Goal: Task Accomplishment & Management: Manage account settings

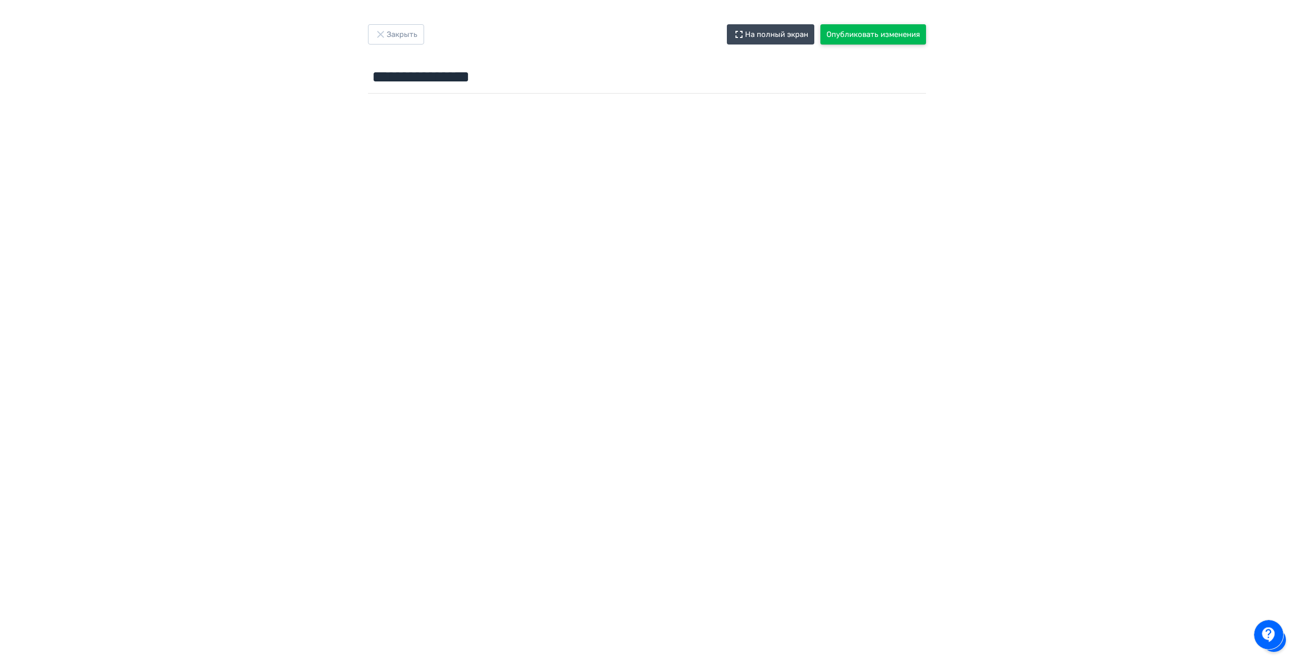
click at [861, 32] on button "Опубликовать изменения" at bounding box center [874, 34] width 106 height 20
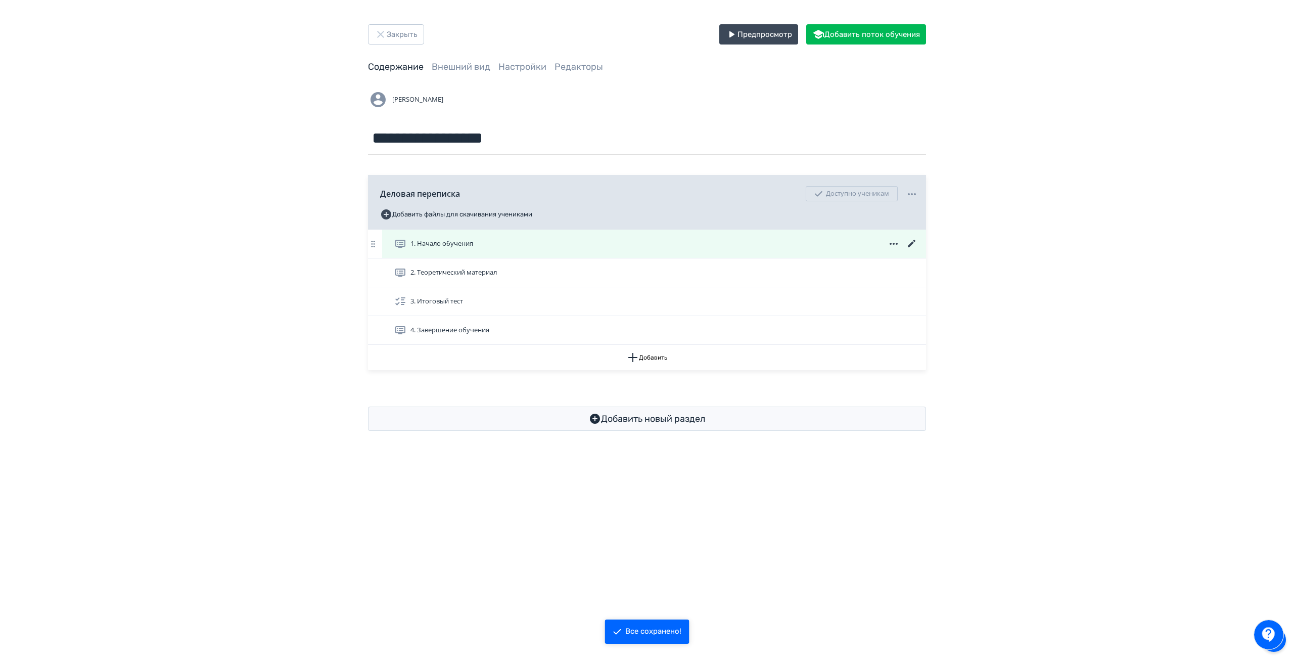
click at [913, 246] on icon at bounding box center [912, 244] width 12 height 12
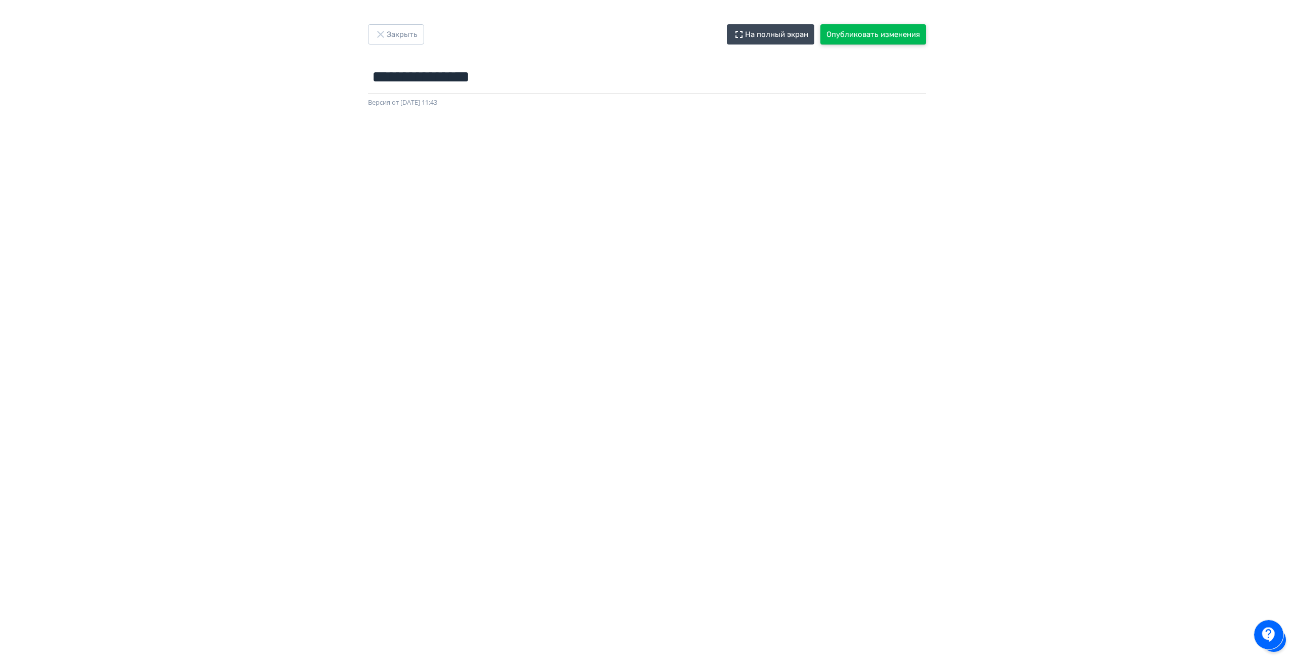
click at [874, 27] on button "Опубликовать изменения" at bounding box center [874, 34] width 106 height 20
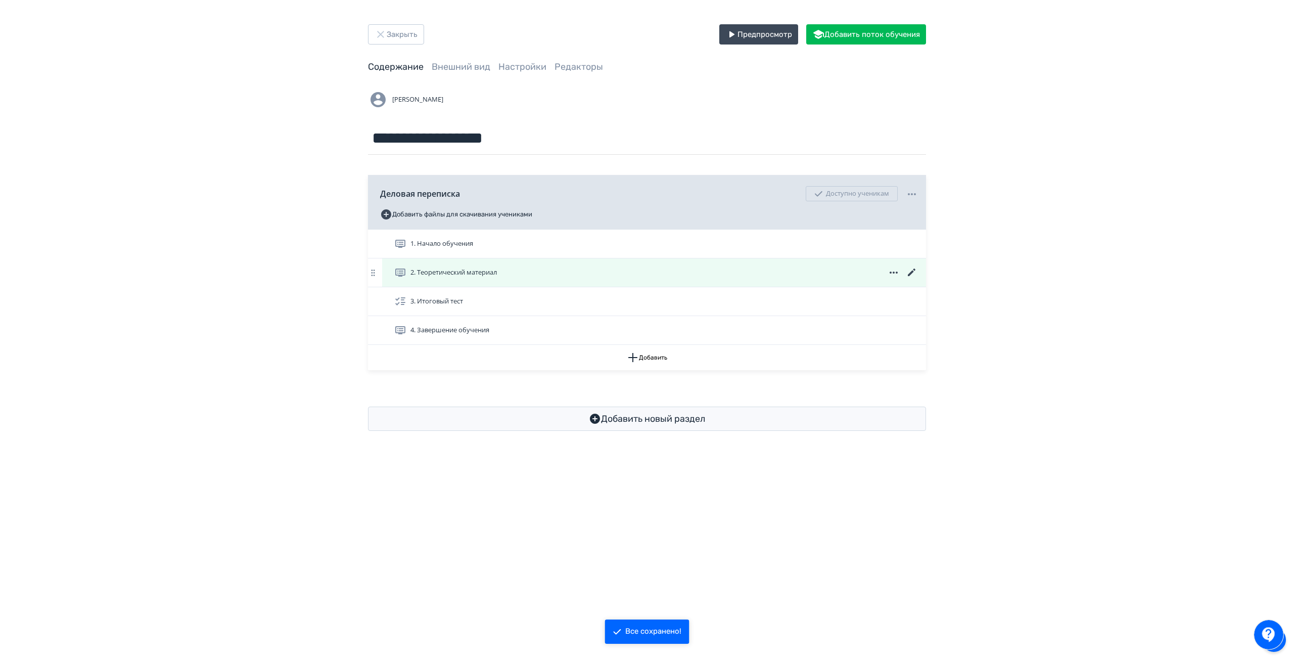
click at [913, 273] on icon at bounding box center [912, 272] width 12 height 12
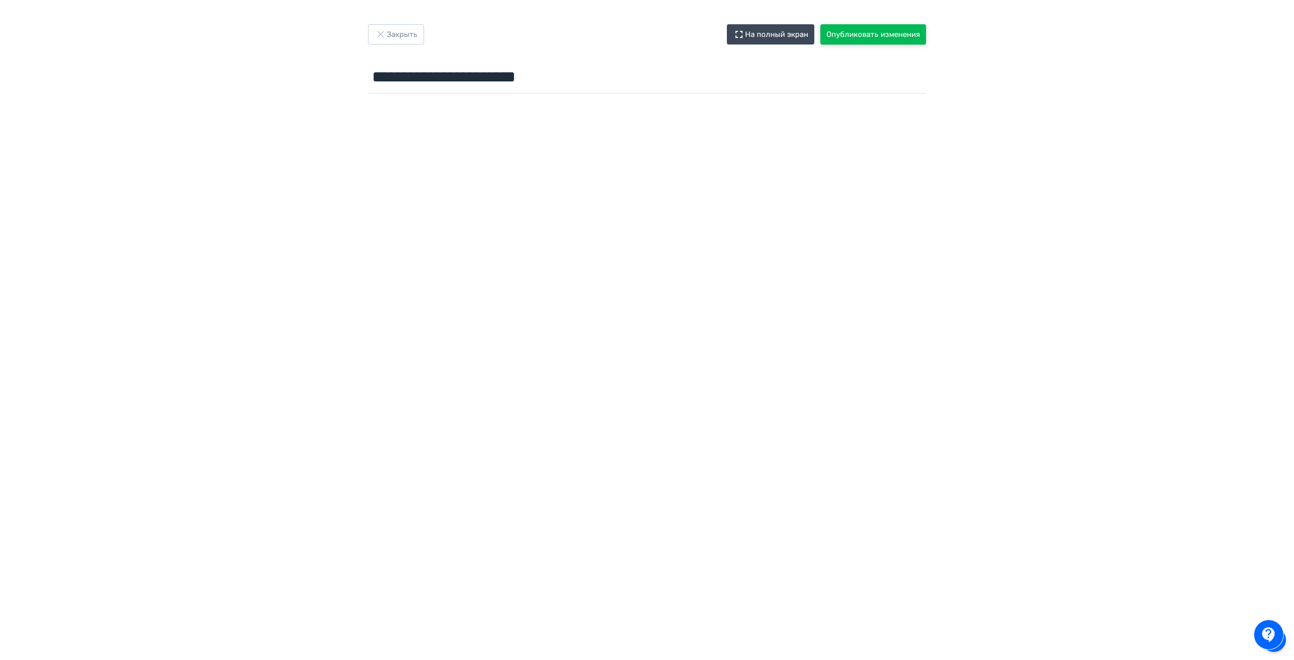
click at [871, 37] on button "Опубликовать изменения" at bounding box center [874, 34] width 106 height 20
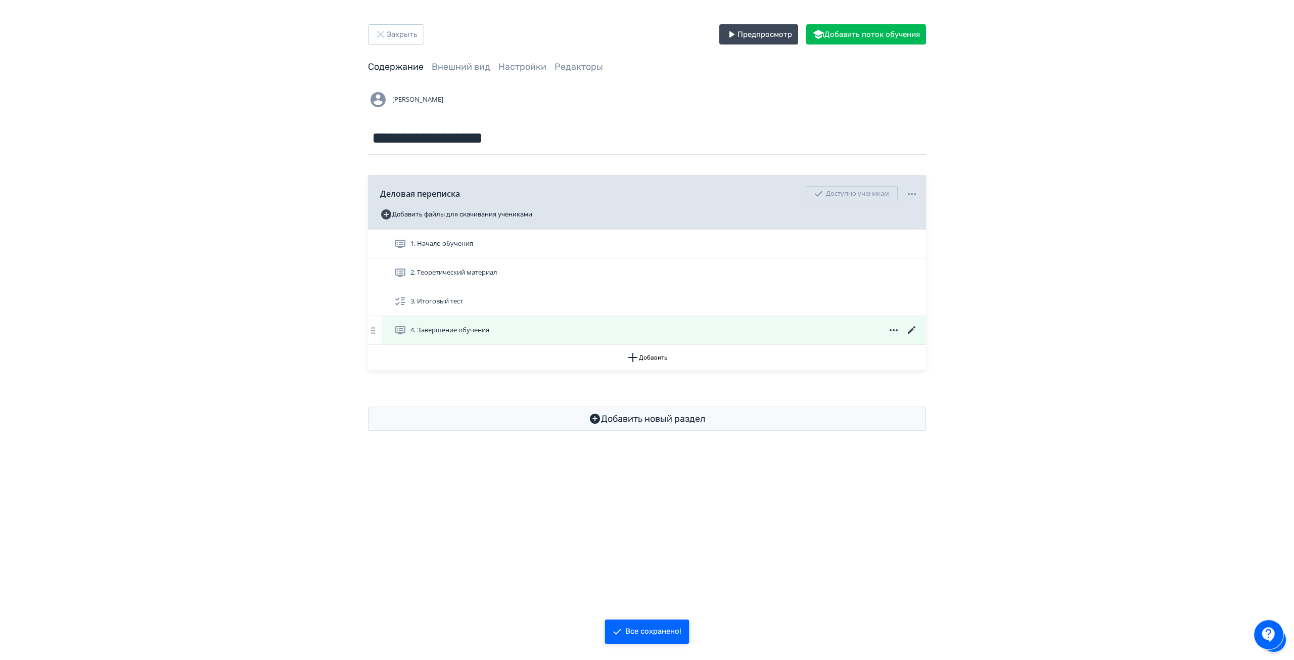
click at [911, 328] on icon at bounding box center [912, 330] width 12 height 12
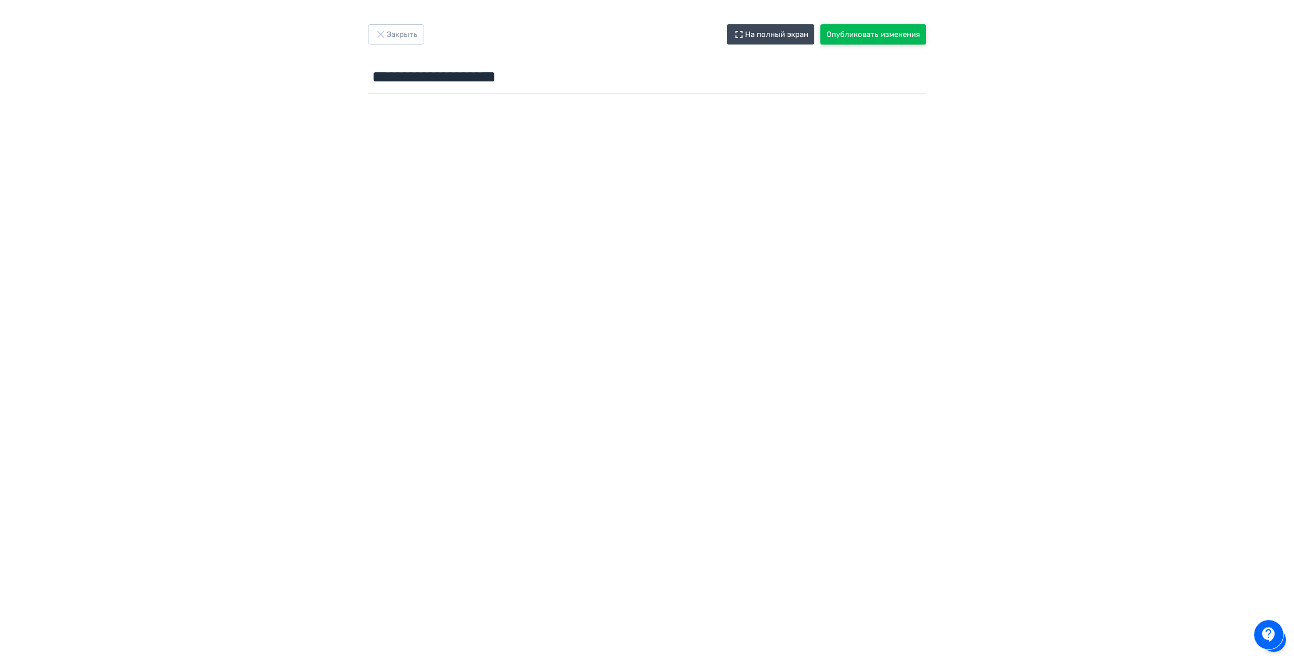
click at [882, 37] on button "Опубликовать изменения" at bounding box center [874, 34] width 106 height 20
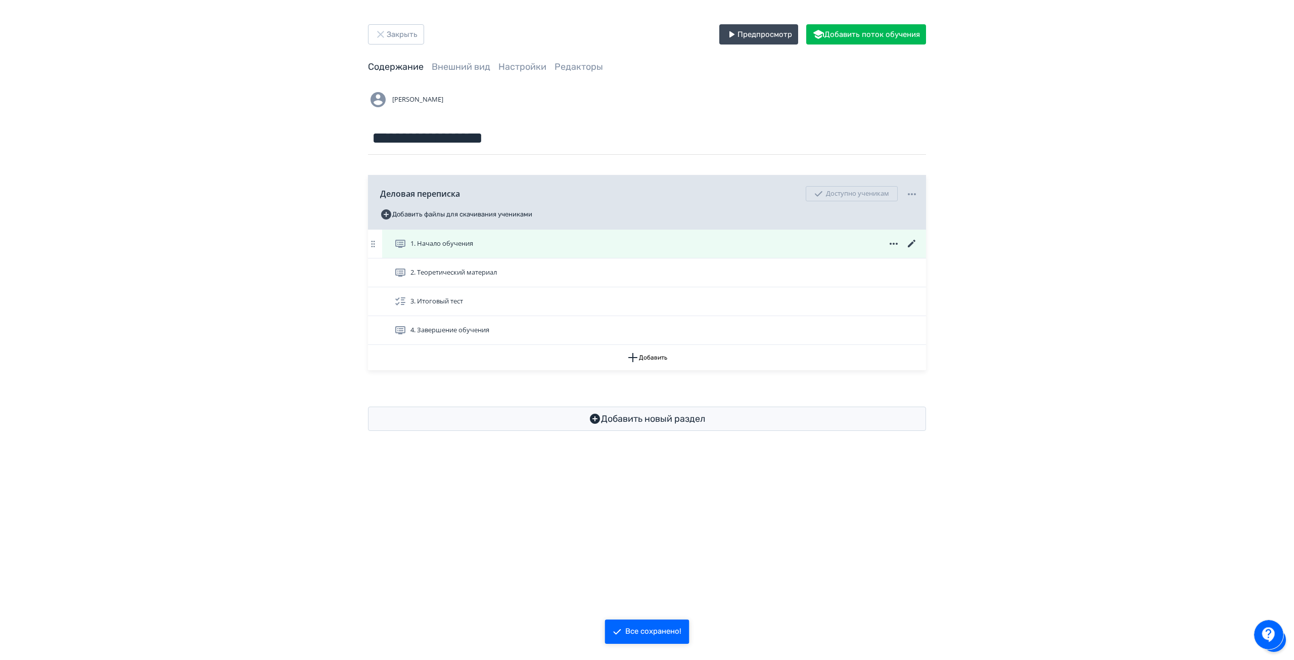
click at [542, 241] on div "1. Начало обучения" at bounding box center [656, 244] width 524 height 12
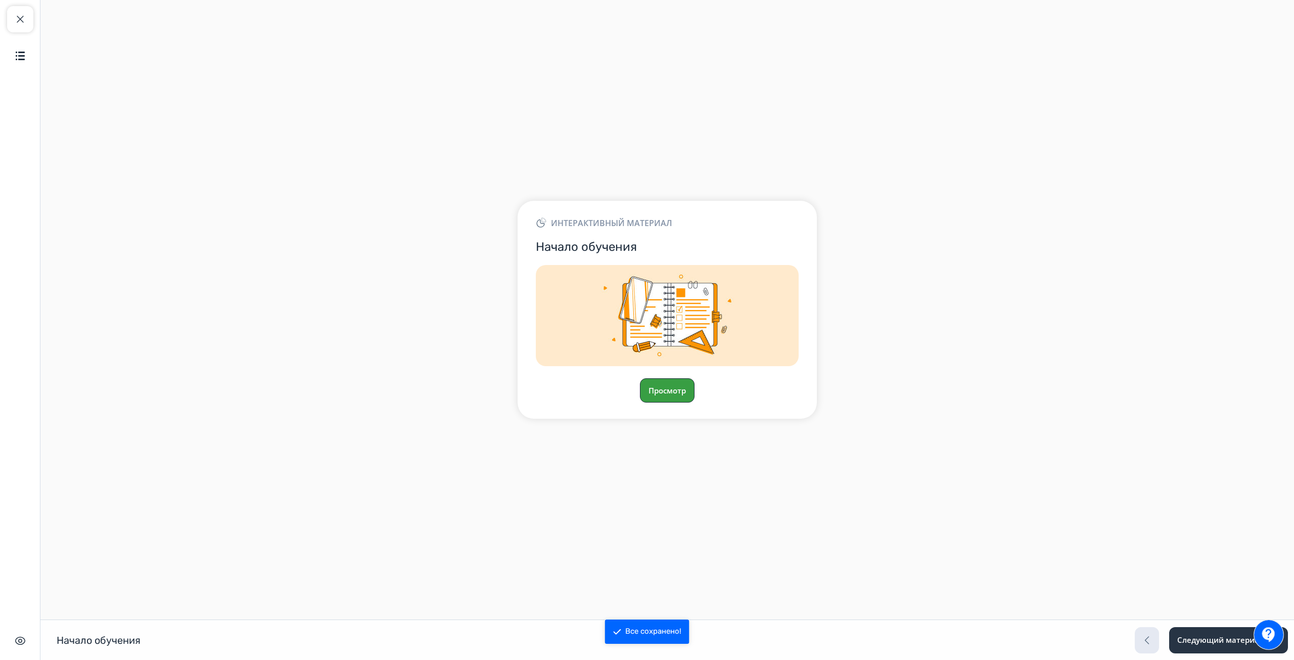
click at [680, 392] on button "Просмотр" at bounding box center [667, 390] width 55 height 24
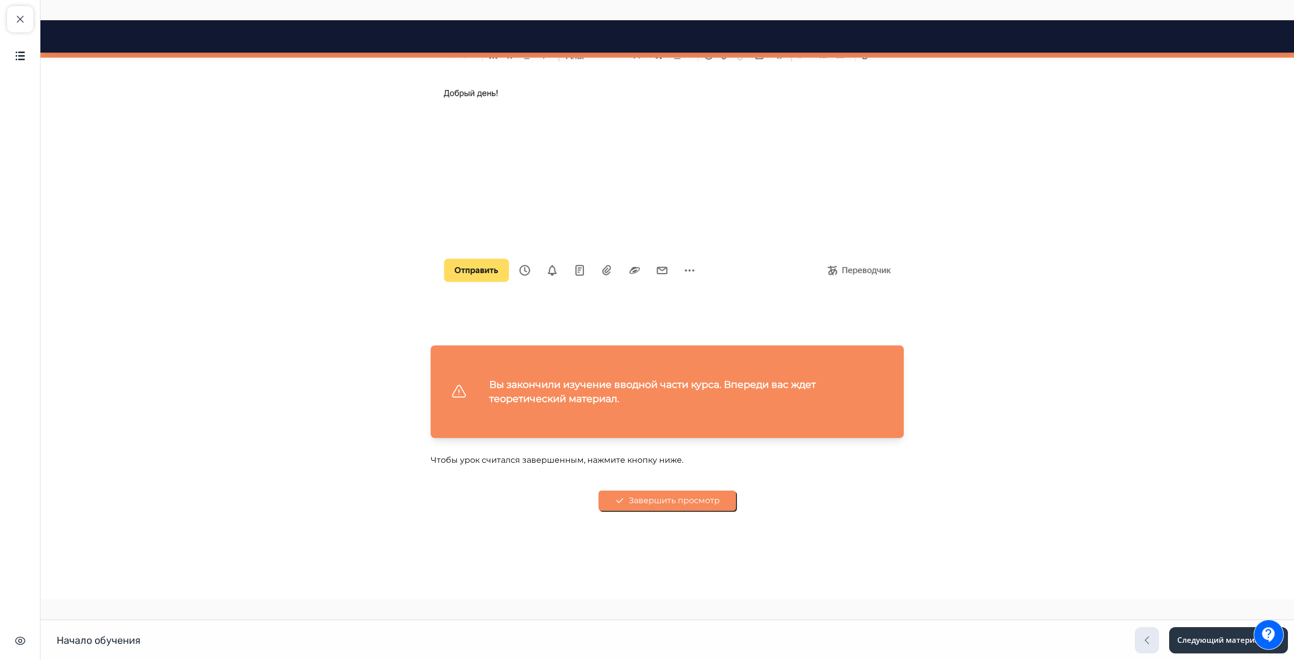
scroll to position [3155, 0]
click at [18, 17] on span "button" at bounding box center [20, 19] width 12 height 12
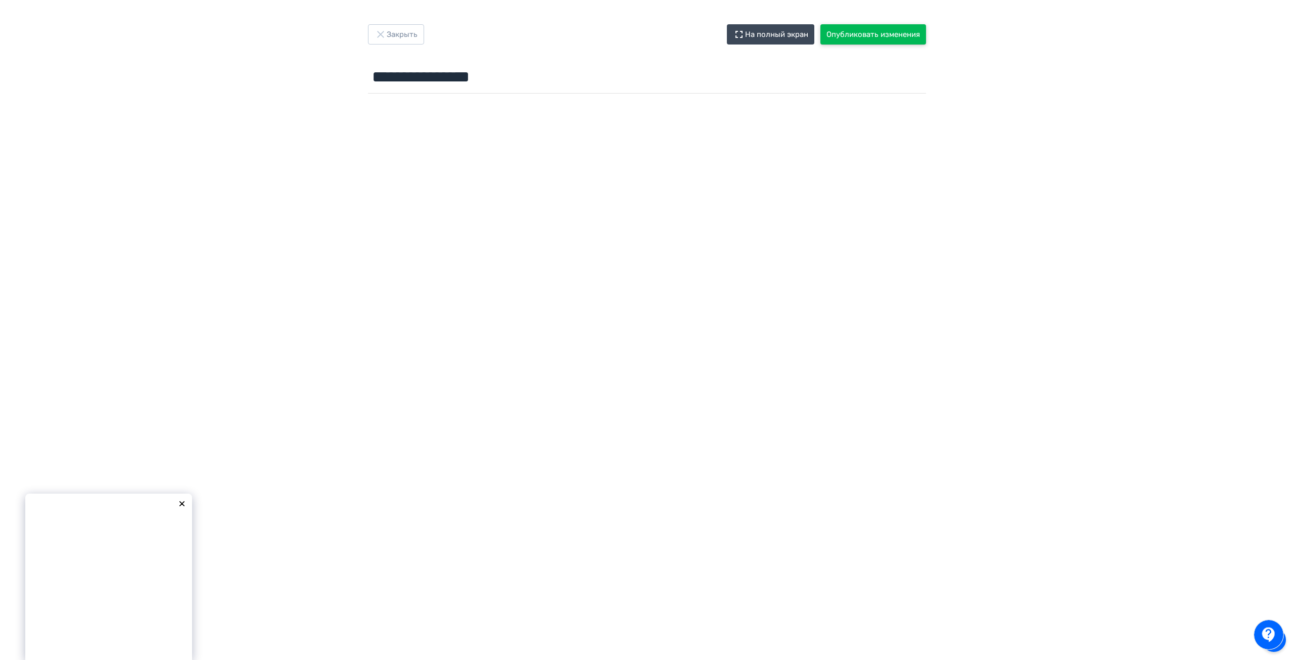
click at [880, 30] on button "Опубликовать изменения" at bounding box center [874, 34] width 106 height 20
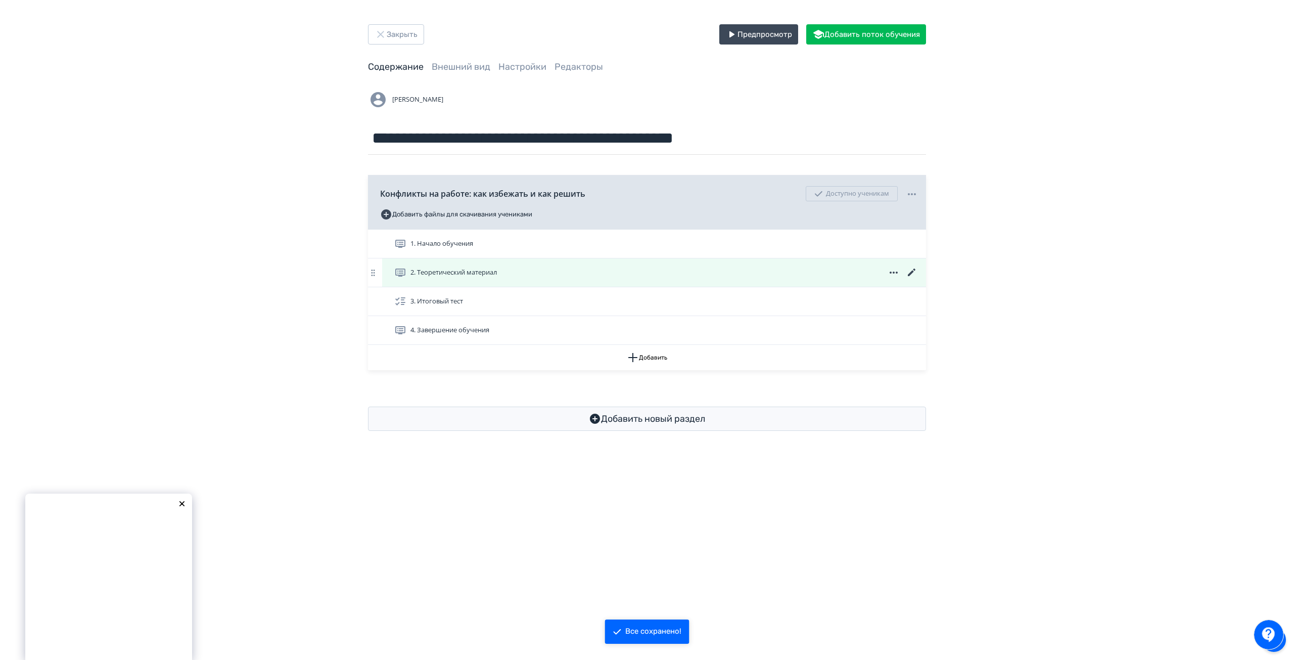
click at [913, 272] on icon at bounding box center [912, 272] width 8 height 8
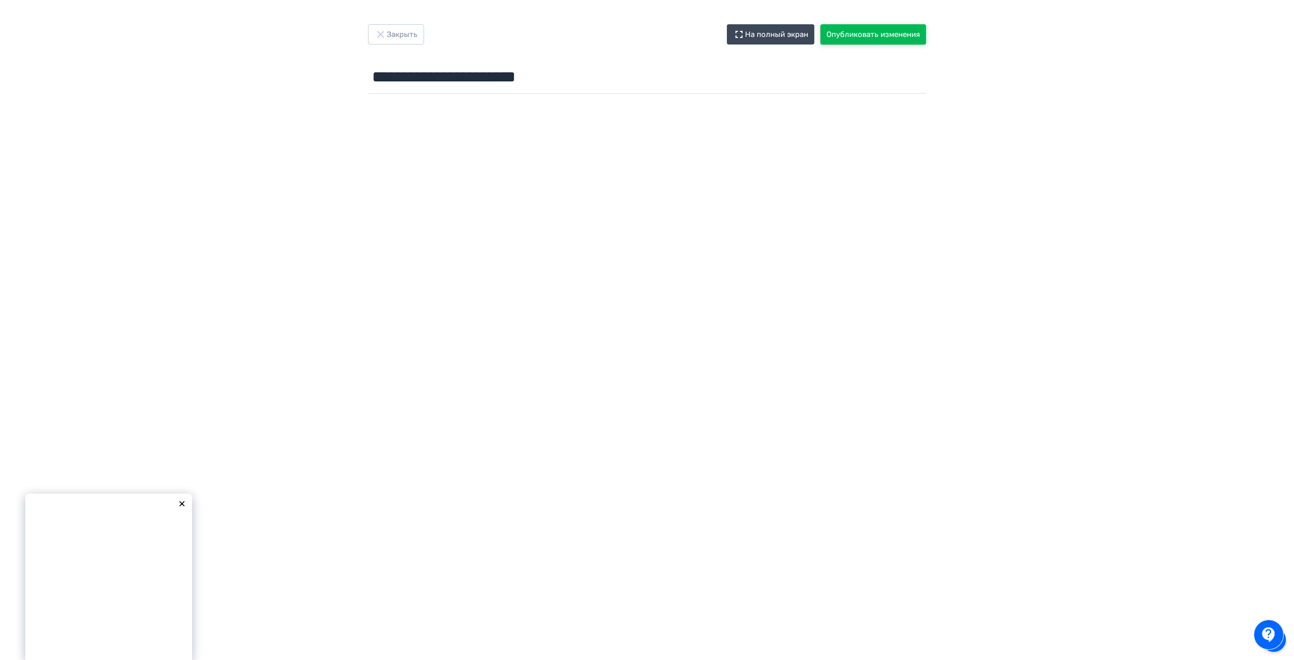
click at [859, 36] on button "Опубликовать изменения" at bounding box center [874, 34] width 106 height 20
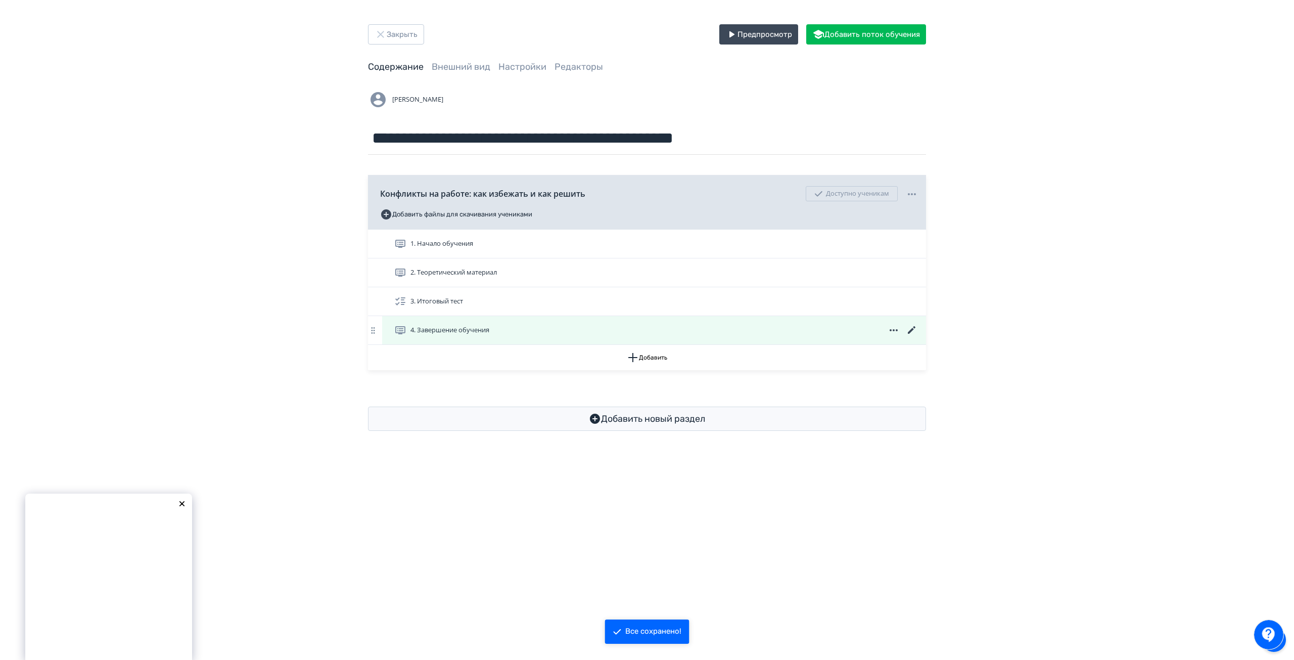
click at [910, 331] on icon at bounding box center [912, 330] width 12 height 12
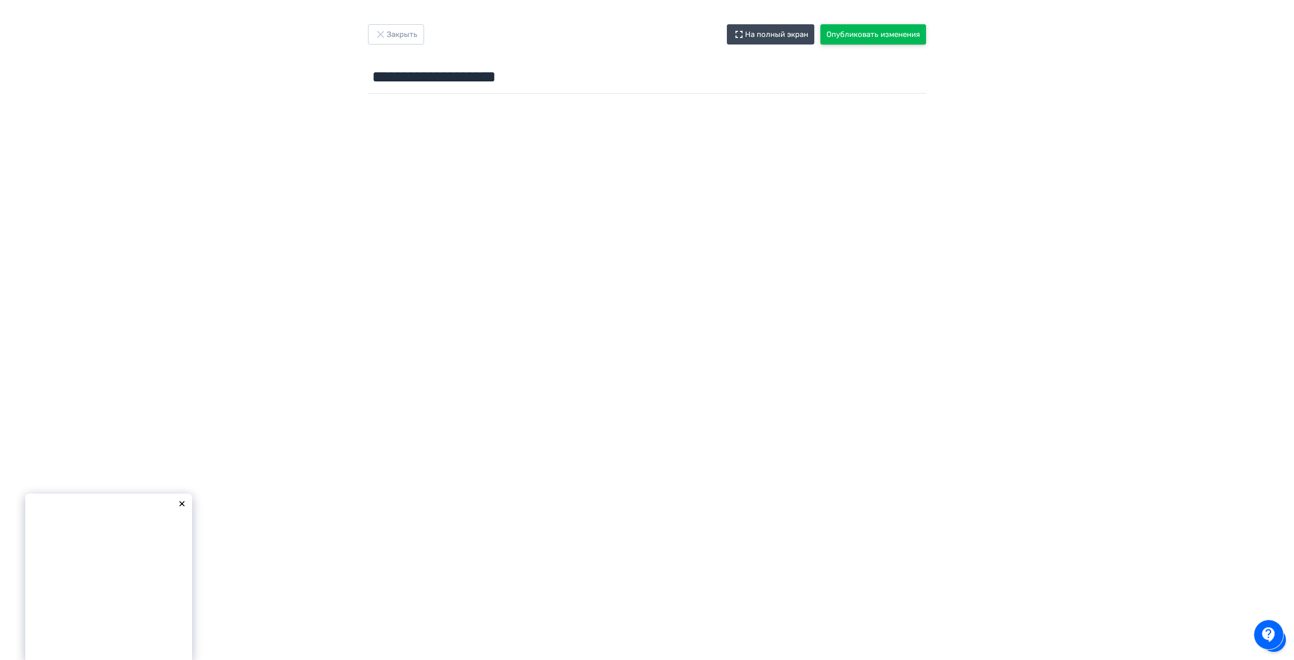
click at [849, 40] on button "Опубликовать изменения" at bounding box center [874, 34] width 106 height 20
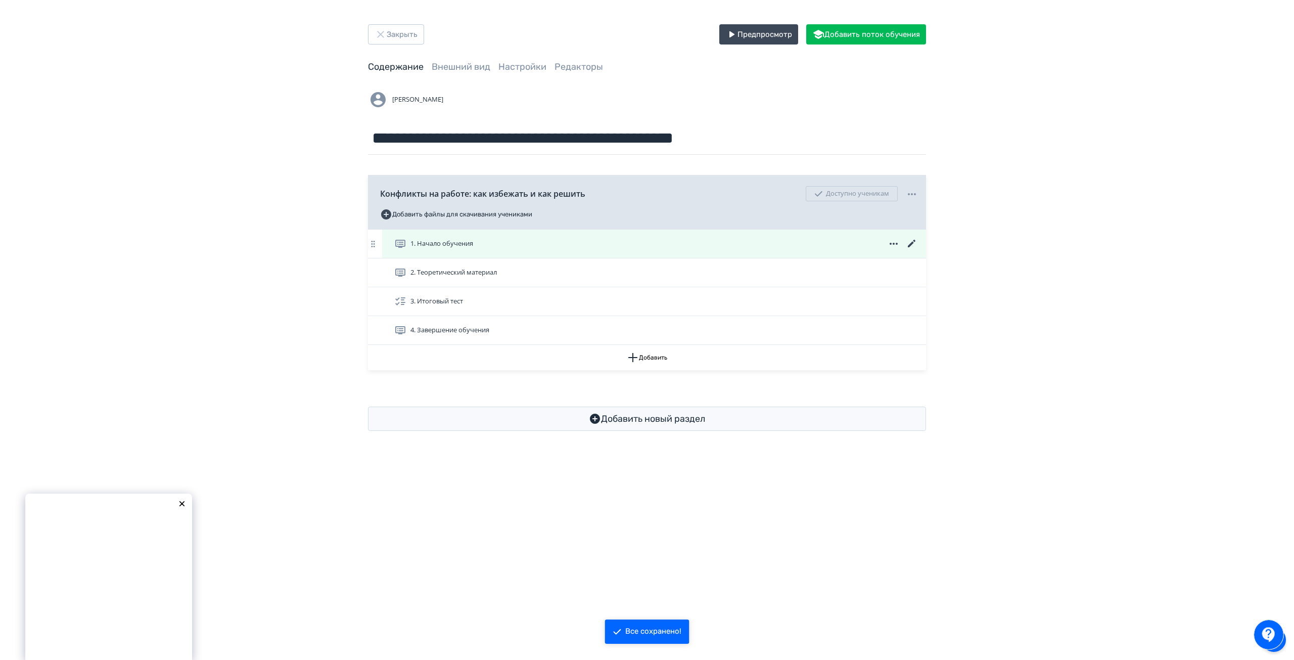
click at [451, 244] on span "1. Начало обучения" at bounding box center [442, 244] width 63 height 10
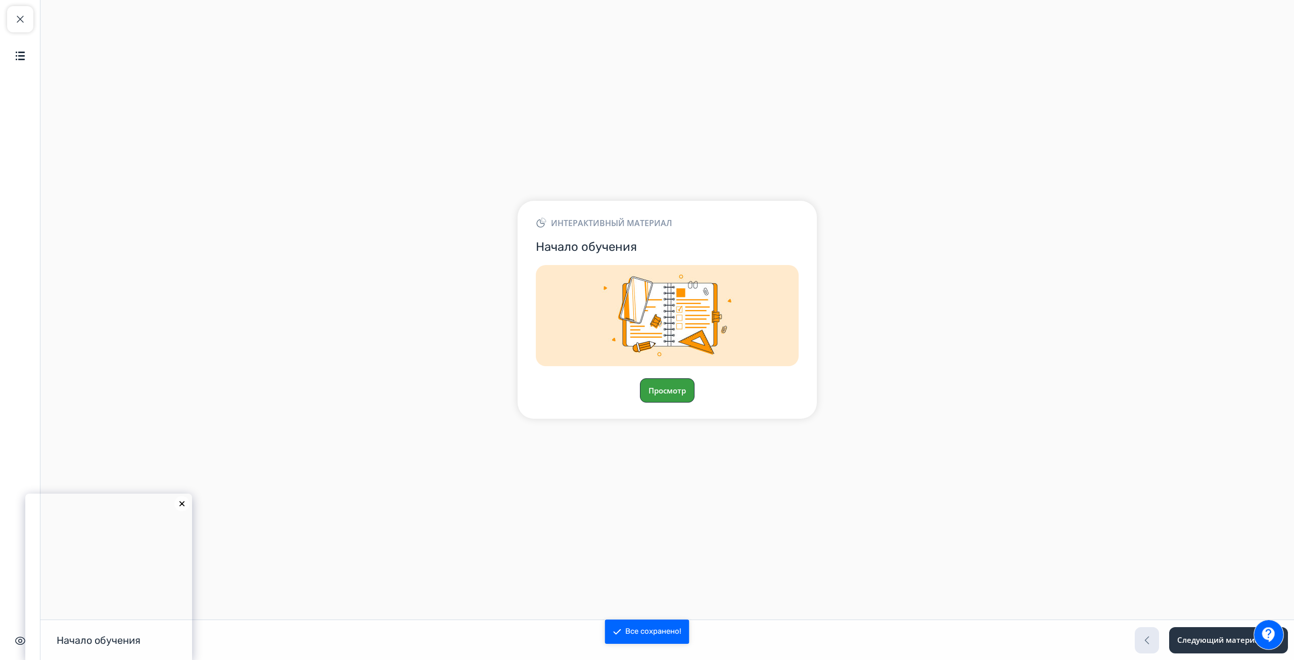
click at [679, 385] on button "Просмотр" at bounding box center [667, 390] width 55 height 24
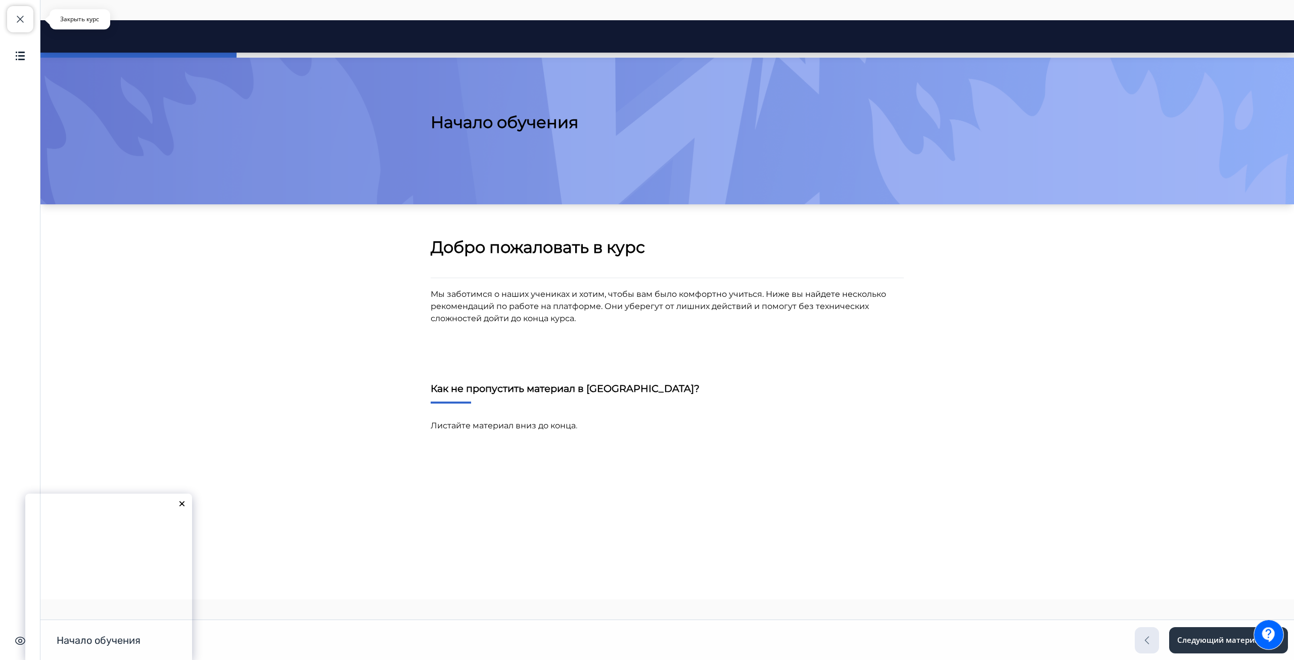
click at [26, 27] on button "Закрыть курс" at bounding box center [20, 19] width 26 height 26
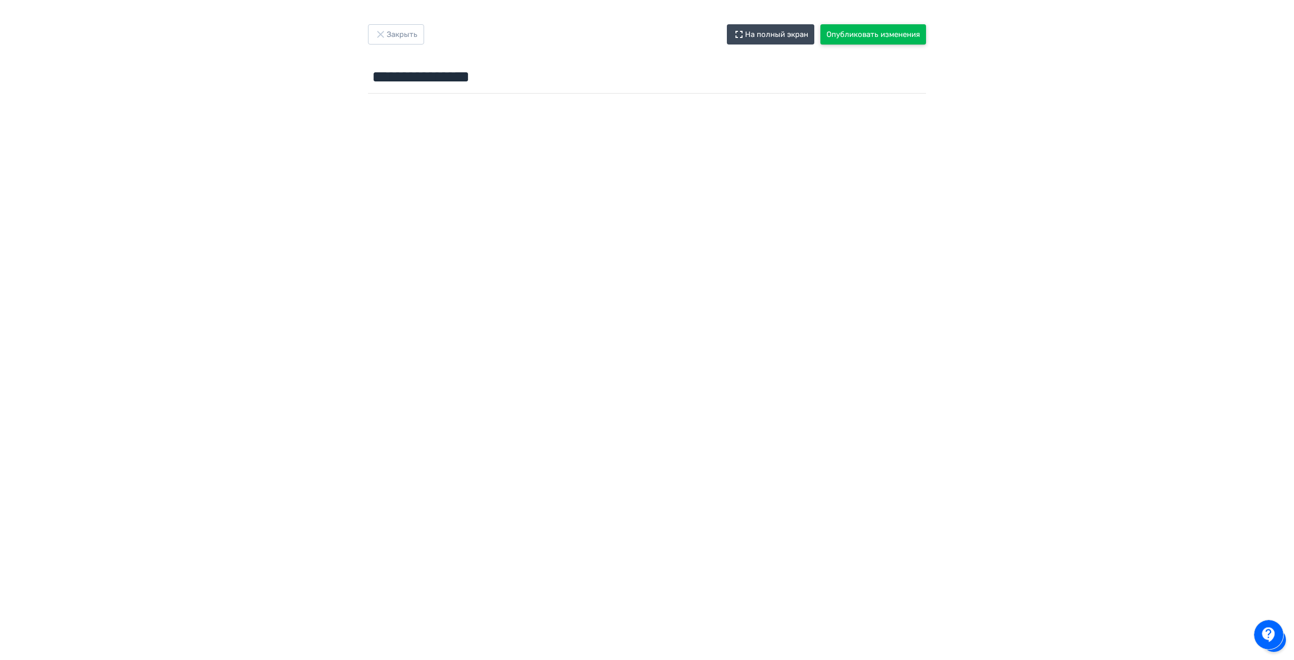
click at [847, 37] on button "Опубликовать изменения" at bounding box center [874, 34] width 106 height 20
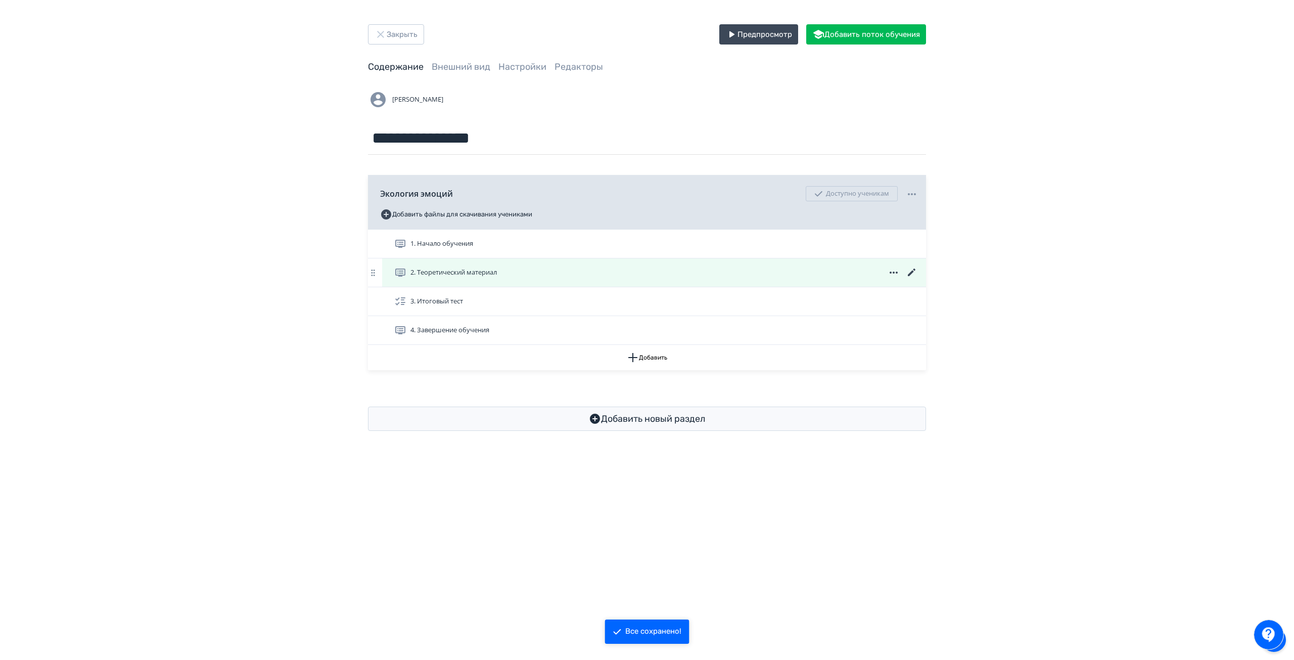
click at [911, 273] on icon at bounding box center [912, 272] width 8 height 8
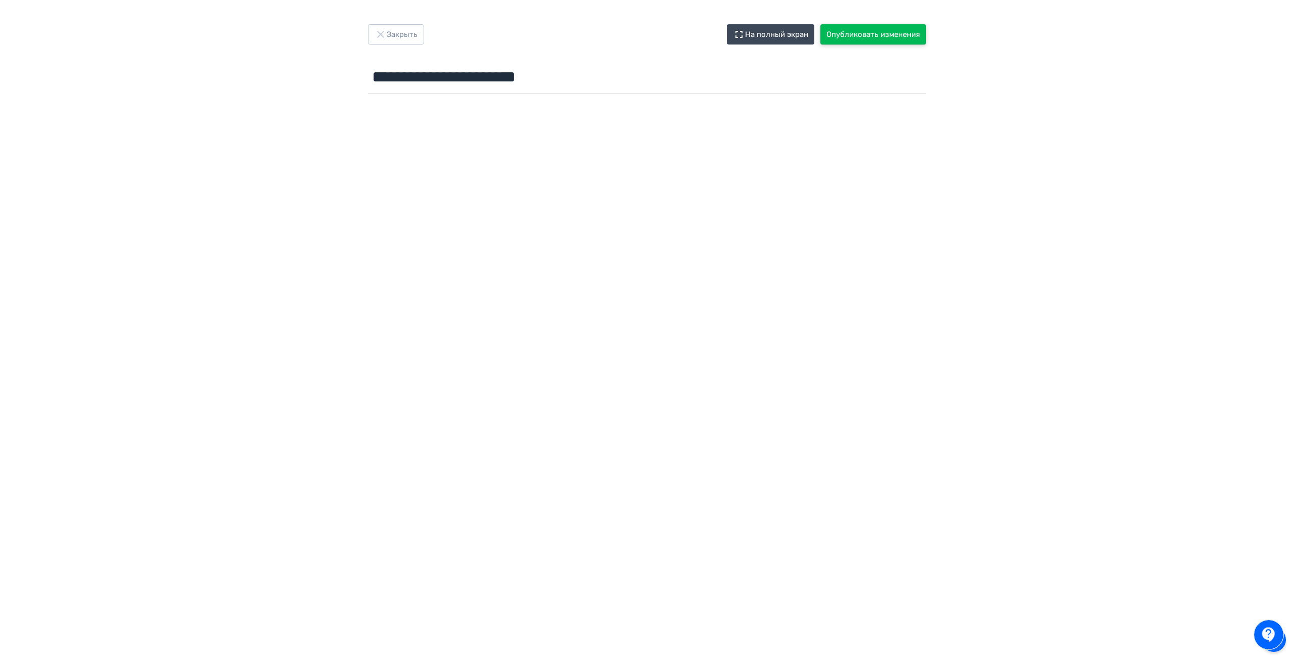
click at [855, 39] on button "Опубликовать изменения" at bounding box center [874, 34] width 106 height 20
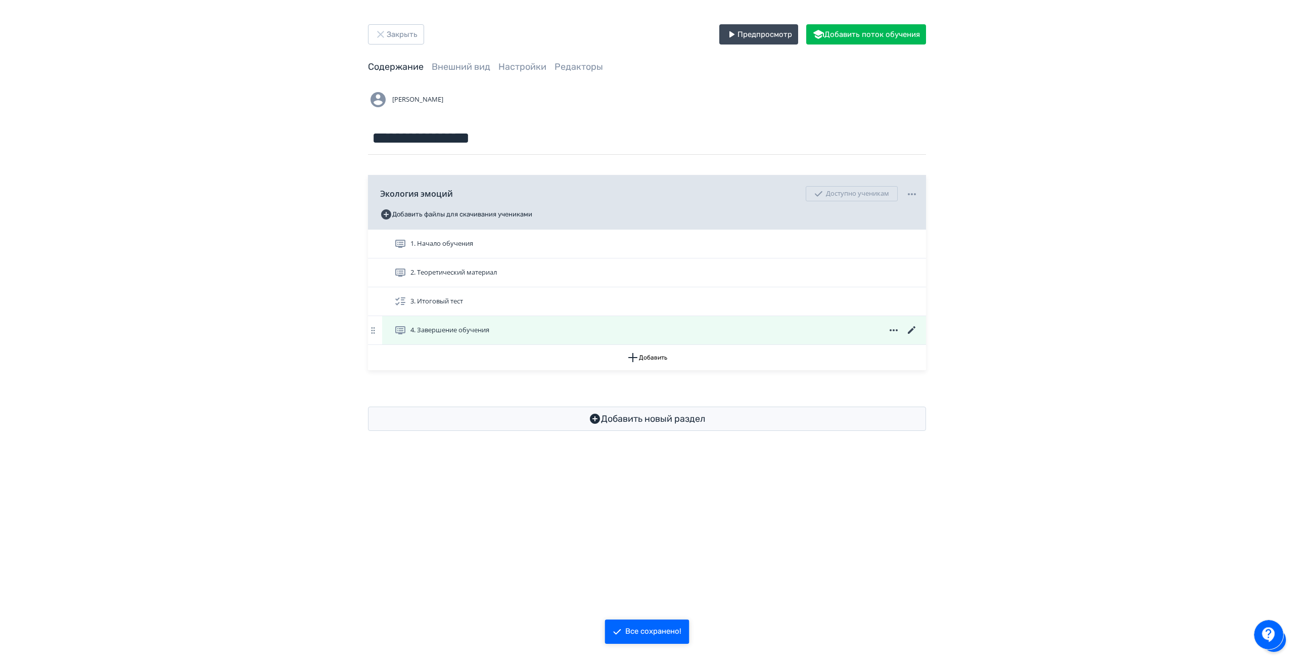
click at [914, 328] on icon at bounding box center [912, 330] width 8 height 8
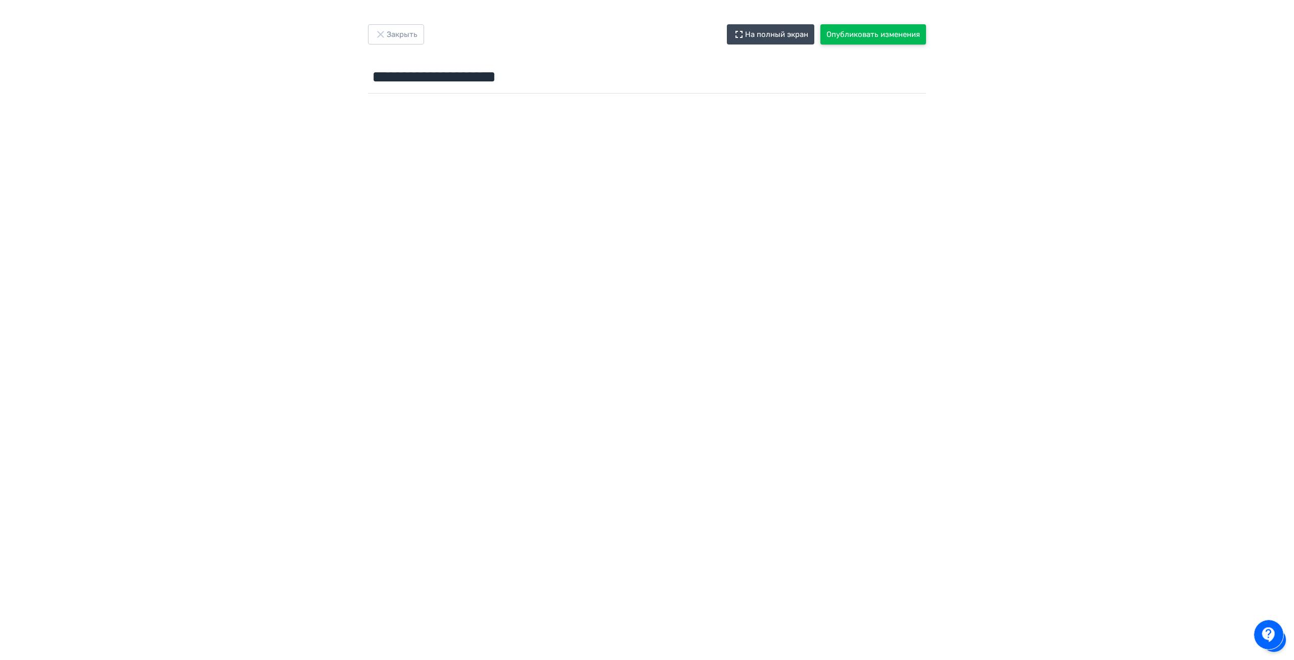
click at [854, 31] on button "Опубликовать изменения" at bounding box center [874, 34] width 106 height 20
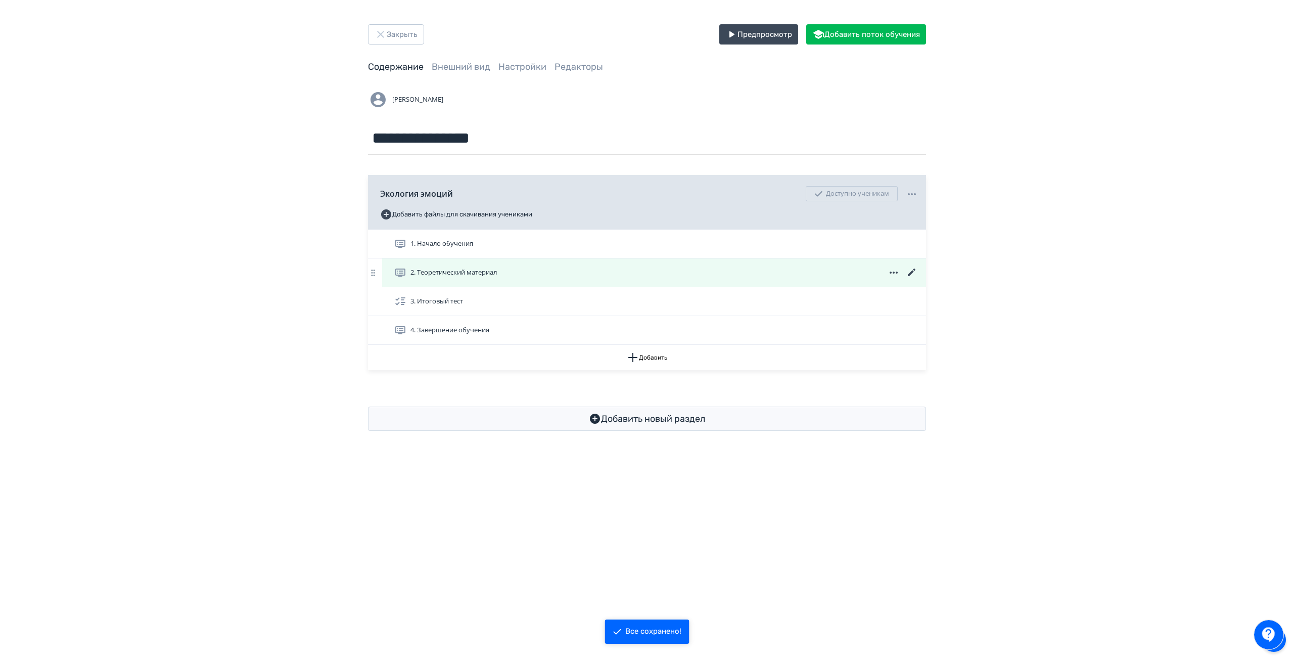
click at [908, 270] on icon at bounding box center [912, 272] width 12 height 12
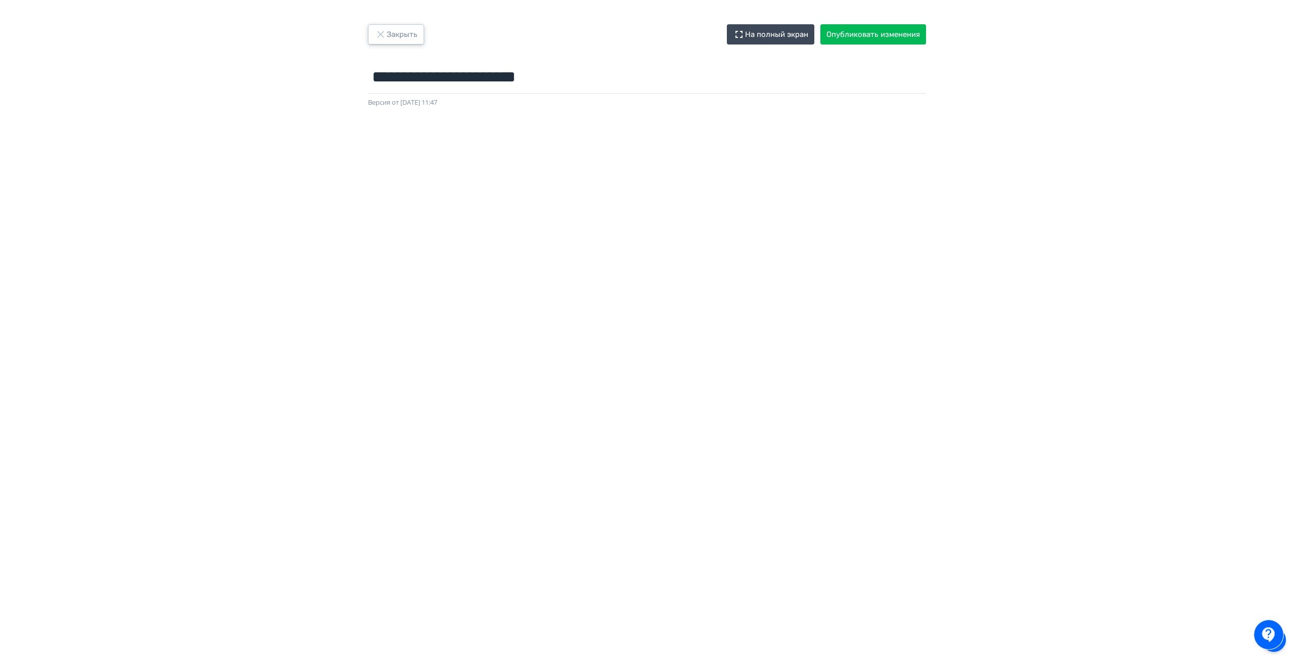
click at [384, 26] on button "Закрыть" at bounding box center [396, 34] width 56 height 20
